Goal: Task Accomplishment & Management: Manage account settings

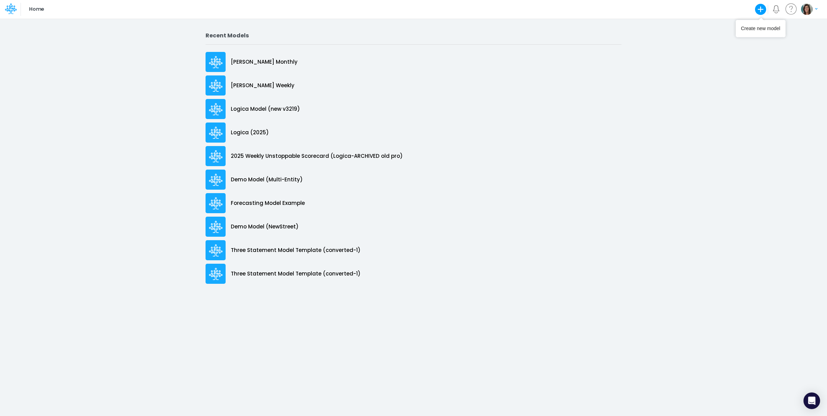
click at [806, 9] on img "button" at bounding box center [806, 8] width 11 height 11
click at [768, 42] on button "Log out" at bounding box center [781, 40] width 74 height 11
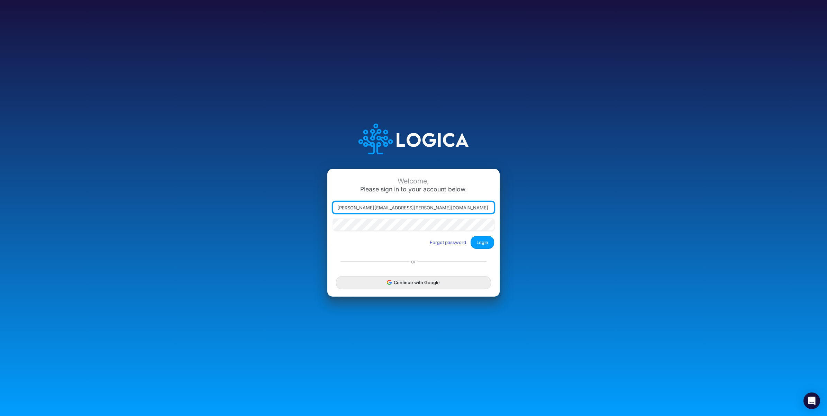
drag, startPoint x: 369, startPoint y: 207, endPoint x: 466, endPoint y: 212, distance: 97.4
click at [466, 212] on input "carissa.castro@logica.cloud" at bounding box center [413, 208] width 161 height 12
type input "carissa.castro+cquence@logica.cloud"
click at [483, 244] on button "Login" at bounding box center [483, 242] width 24 height 13
